Goal: Find specific page/section: Find specific page/section

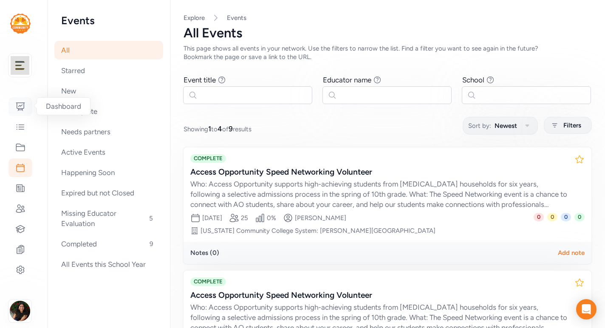
click at [23, 112] on div at bounding box center [20, 106] width 24 height 19
